Goal: Information Seeking & Learning: Check status

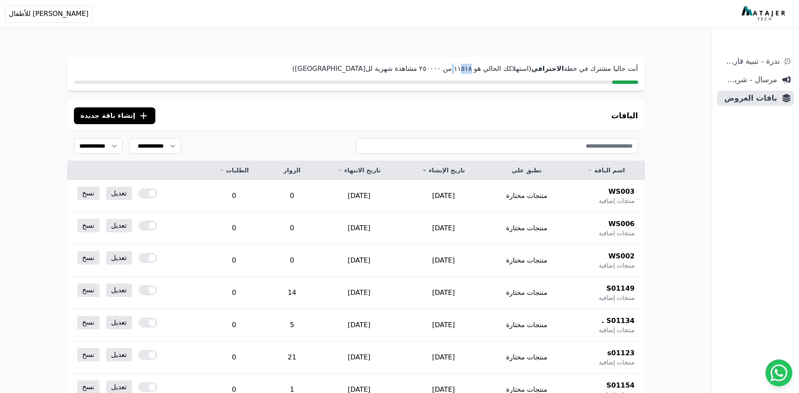
drag, startPoint x: 490, startPoint y: 67, endPoint x: 505, endPoint y: 70, distance: 15.1
click at [505, 70] on p "أنت حاليا مشترك في خطة الاحترافي (استهلاكك الحالي هو ١١٥١٨ من ٢٥۰۰۰۰ مشاهدة شهر…" at bounding box center [356, 69] width 564 height 10
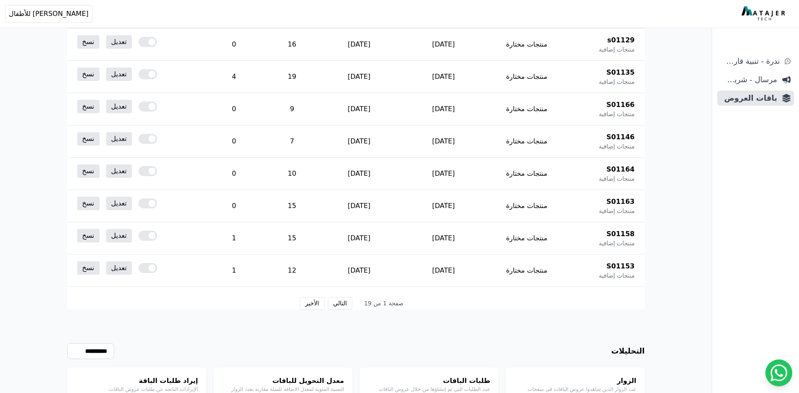
scroll to position [433, 0]
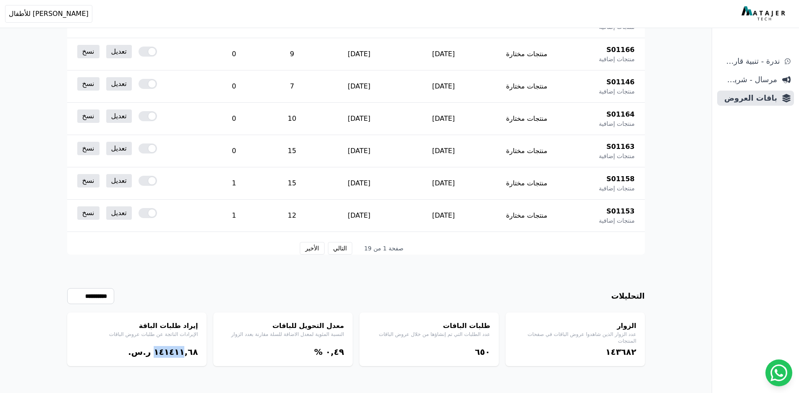
drag, startPoint x: 183, startPoint y: 350, endPoint x: 152, endPoint y: 350, distance: 30.7
click at [154, 350] on bdi "١٤١٤١١,٦٨" at bounding box center [176, 352] width 44 height 10
click at [319, 249] on button "الأخير" at bounding box center [312, 248] width 24 height 13
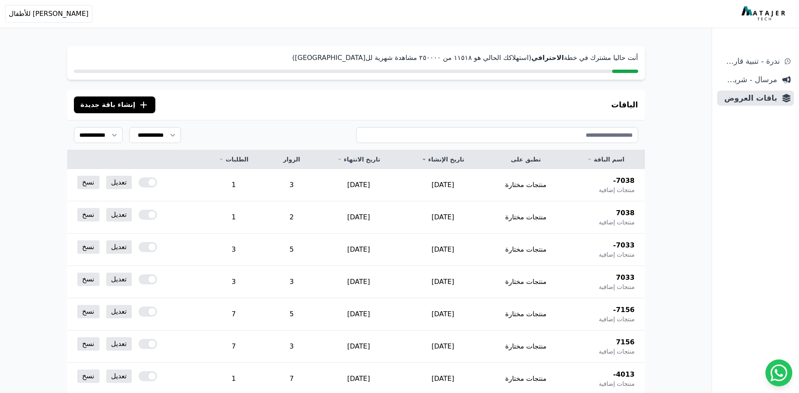
scroll to position [10, 0]
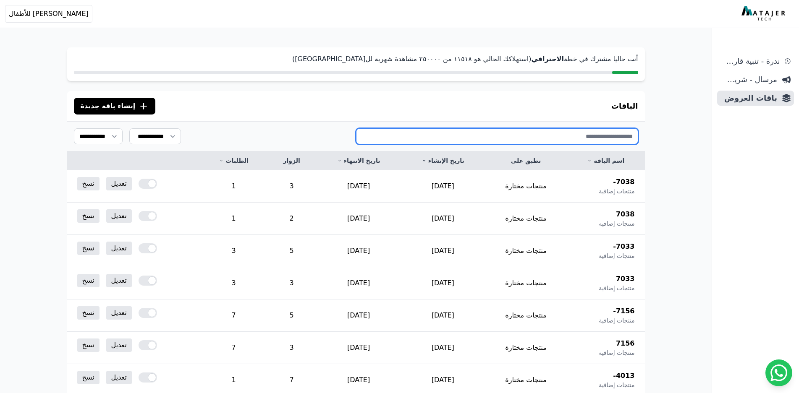
click at [591, 135] on input "text" at bounding box center [497, 136] width 282 height 16
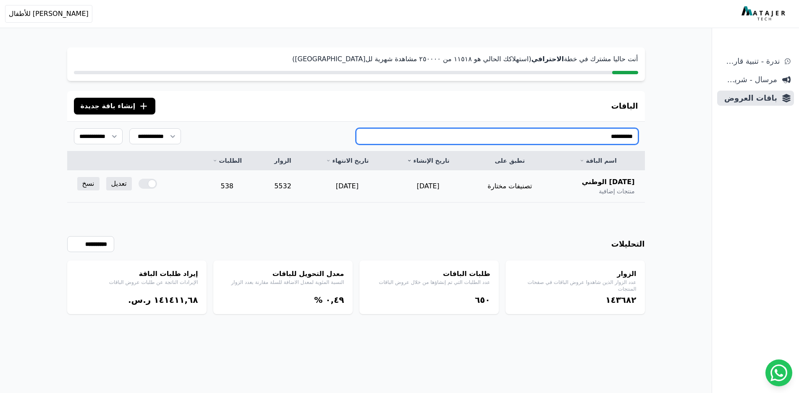
type input "**********"
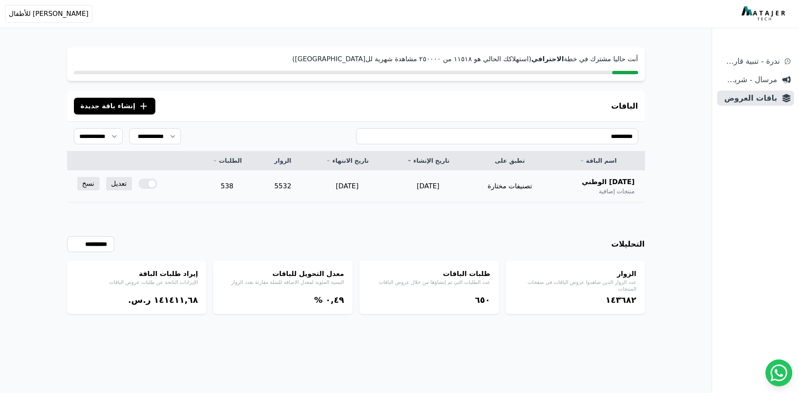
click at [234, 185] on td "538" at bounding box center [227, 186] width 64 height 32
